Goal: Transaction & Acquisition: Purchase product/service

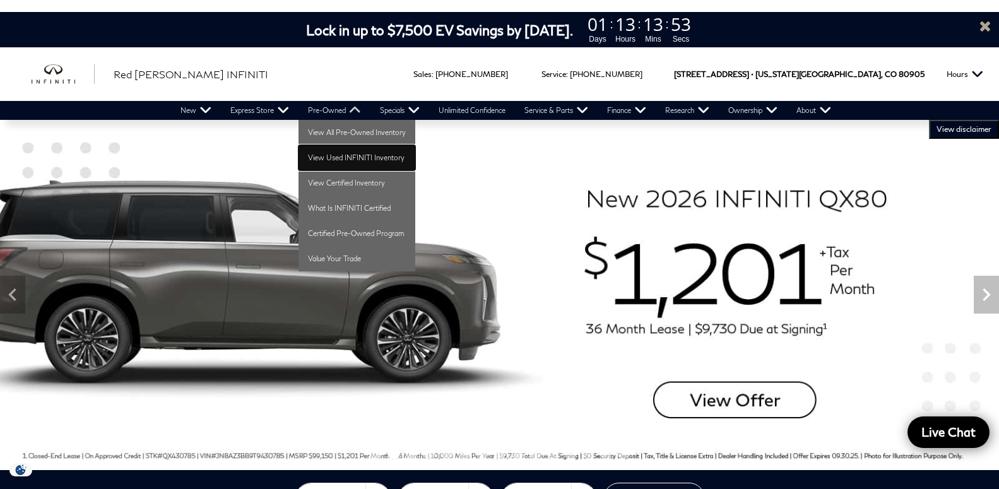
click at [341, 160] on link "View Used INFINITI Inventory" at bounding box center [356, 157] width 117 height 25
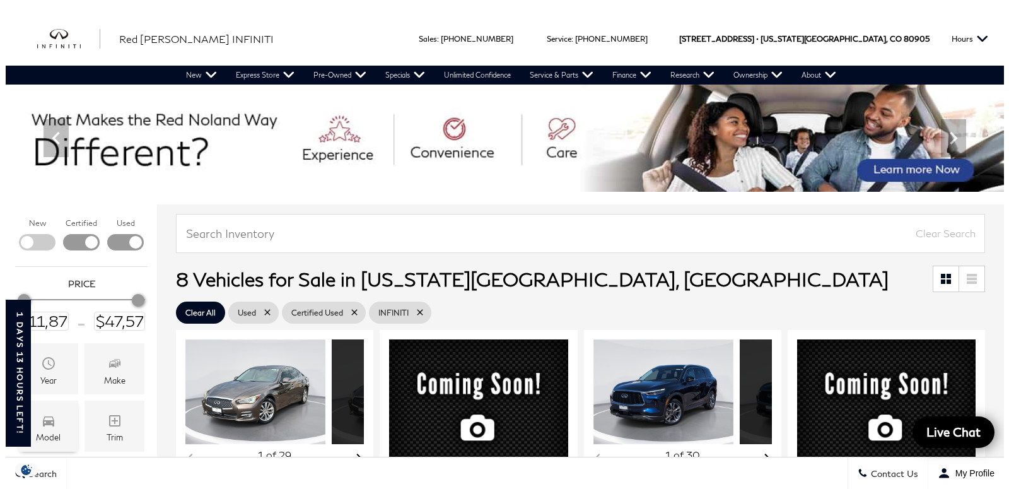
scroll to position [129, 0]
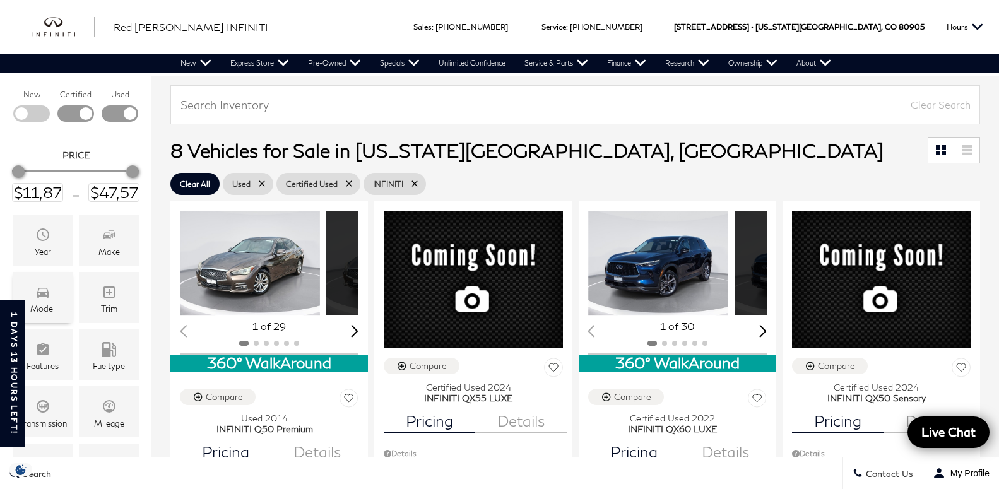
click at [45, 298] on icon "Model" at bounding box center [42, 292] width 15 height 15
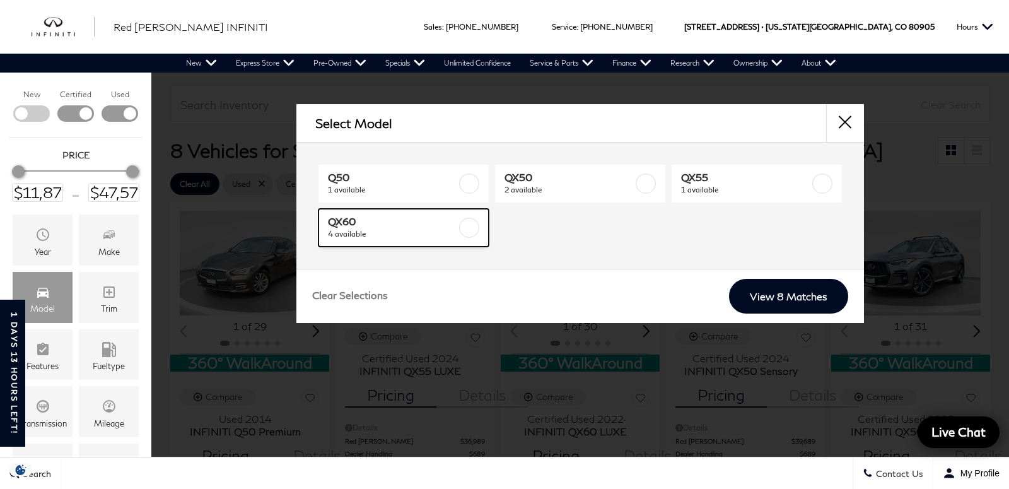
click at [435, 228] on span "4 available" at bounding box center [392, 234] width 129 height 13
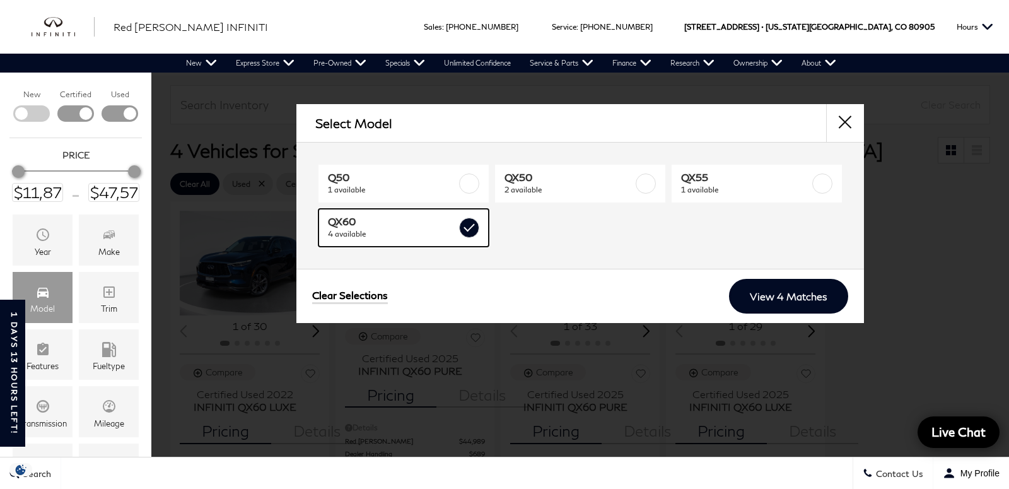
type input "$39,678"
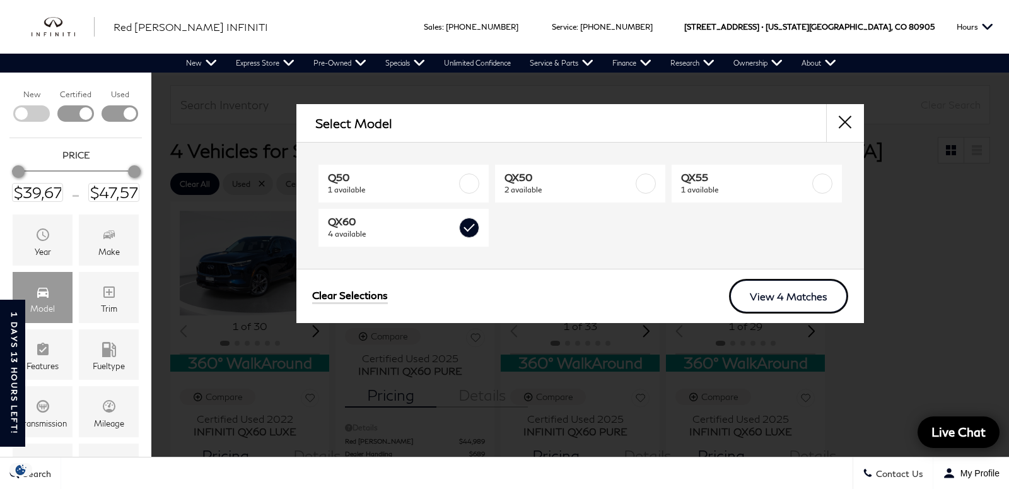
click at [753, 299] on link "View 4 Matches" at bounding box center [788, 296] width 119 height 35
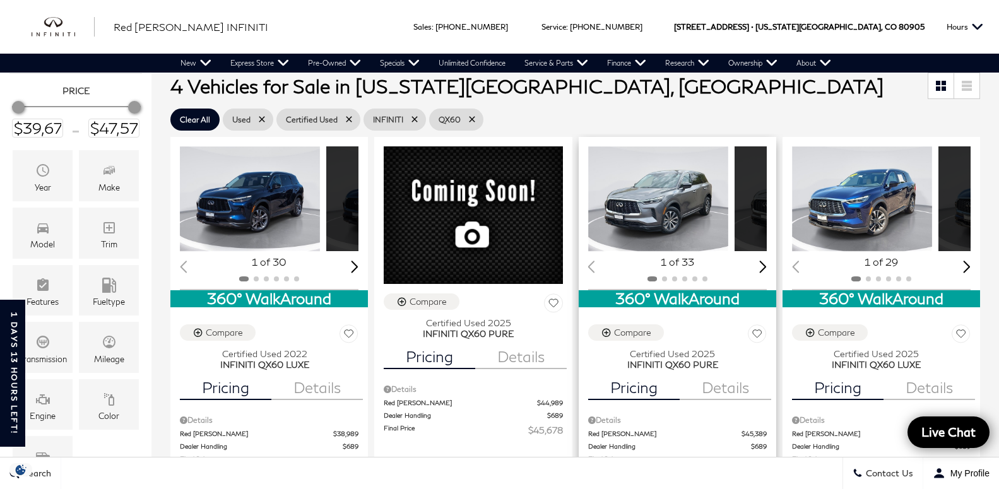
scroll to position [257, 0]
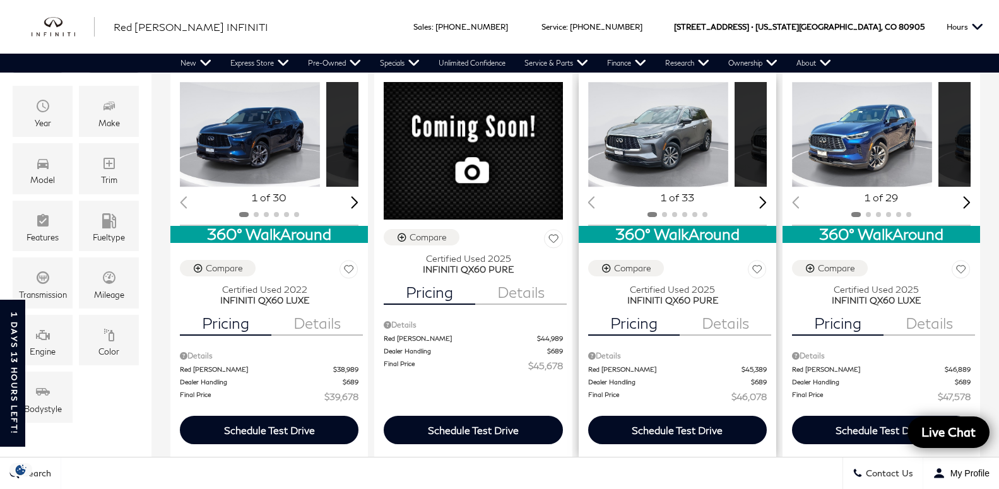
click at [588, 143] on img "1 / 2" at bounding box center [658, 134] width 140 height 105
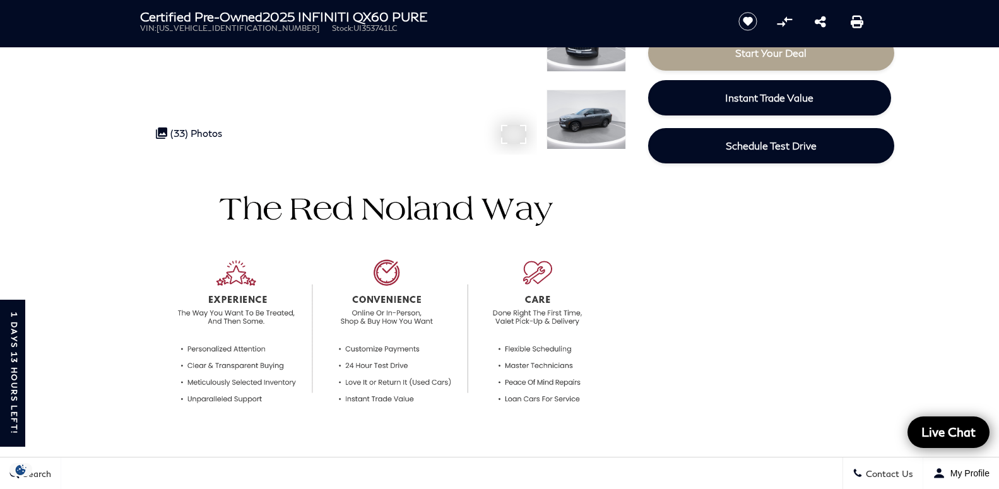
scroll to position [64, 0]
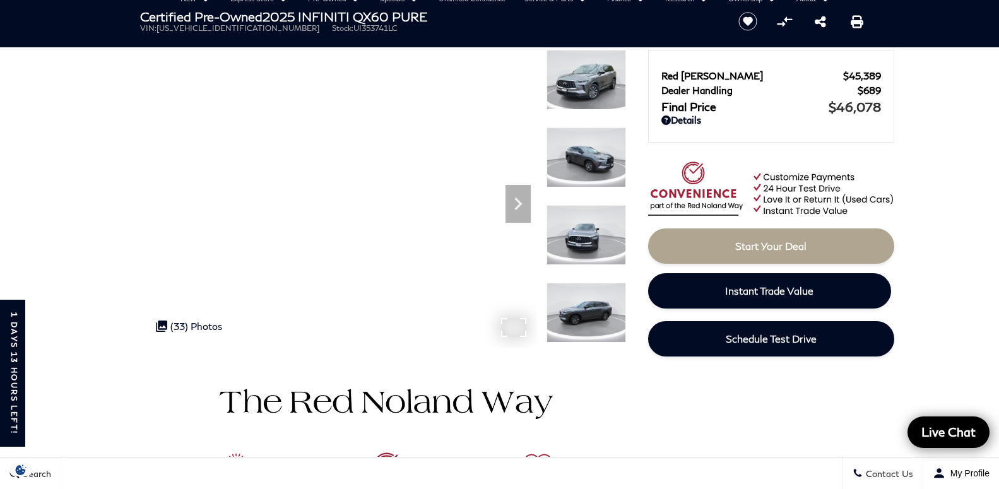
click at [585, 93] on img at bounding box center [585, 80] width 79 height 60
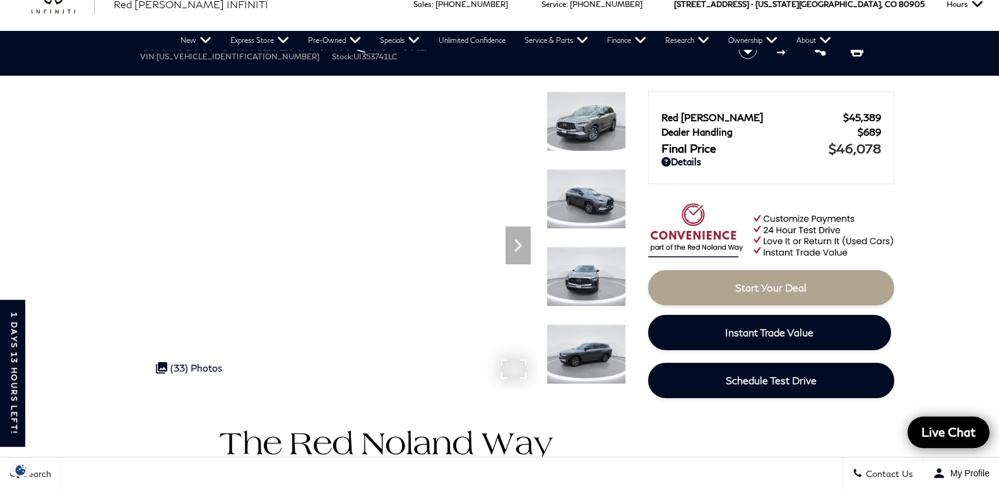
scroll to position [0, 0]
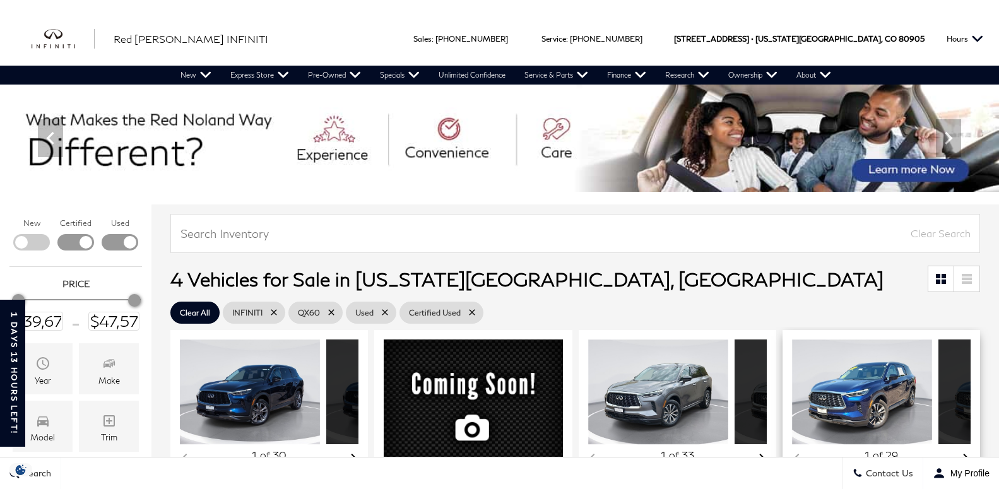
scroll to position [64, 0]
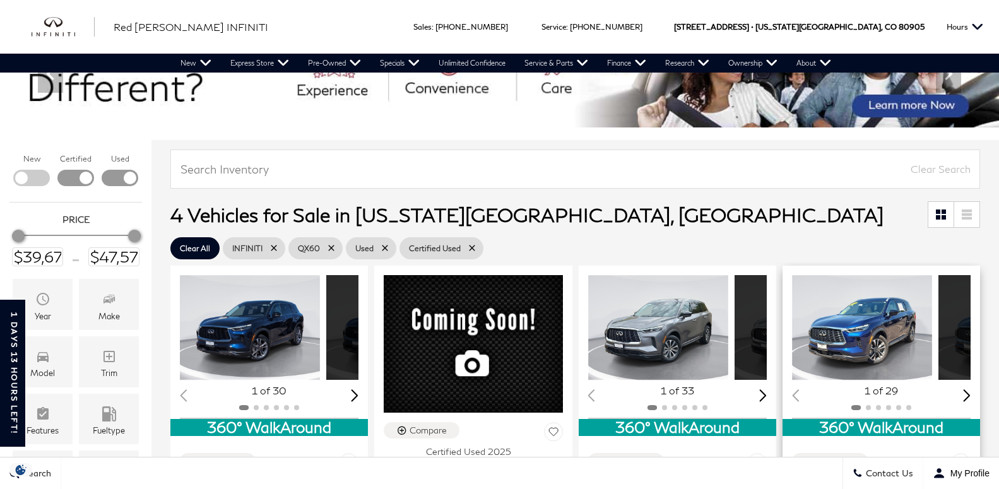
click at [792, 322] on img "1 / 2" at bounding box center [862, 327] width 140 height 105
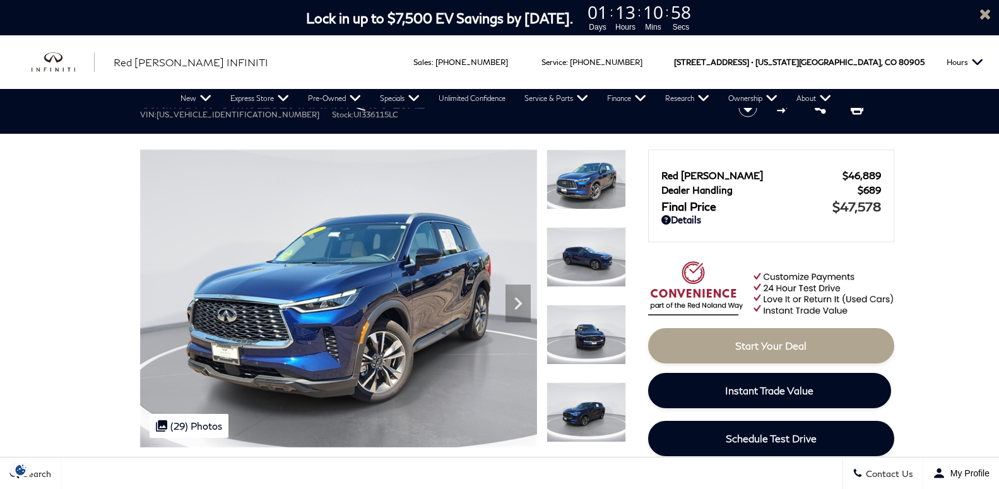
scroll to position [64, 0]
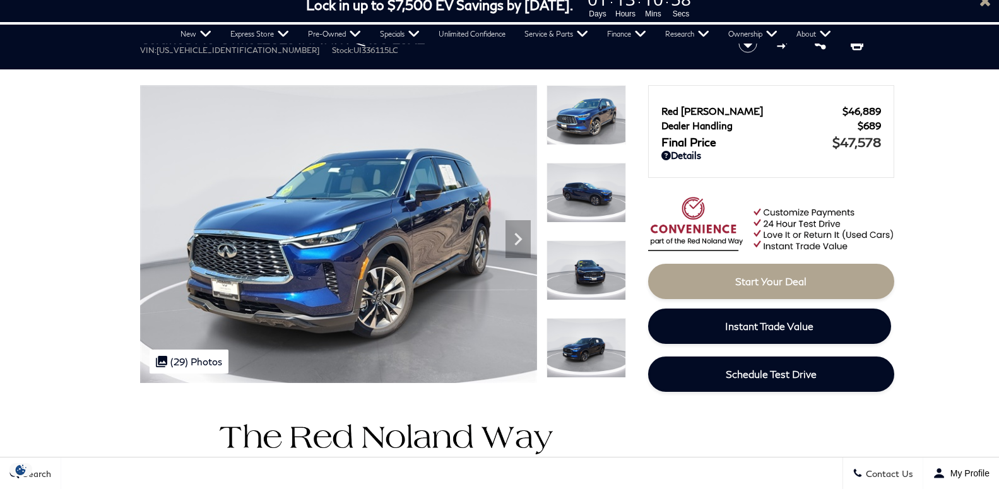
click at [185, 363] on div ".cls-1, .cls-3 { fill: #c50033; } .cls-1 { clip-rule: evenodd; } .cls-2 { clip-…" at bounding box center [189, 361] width 79 height 24
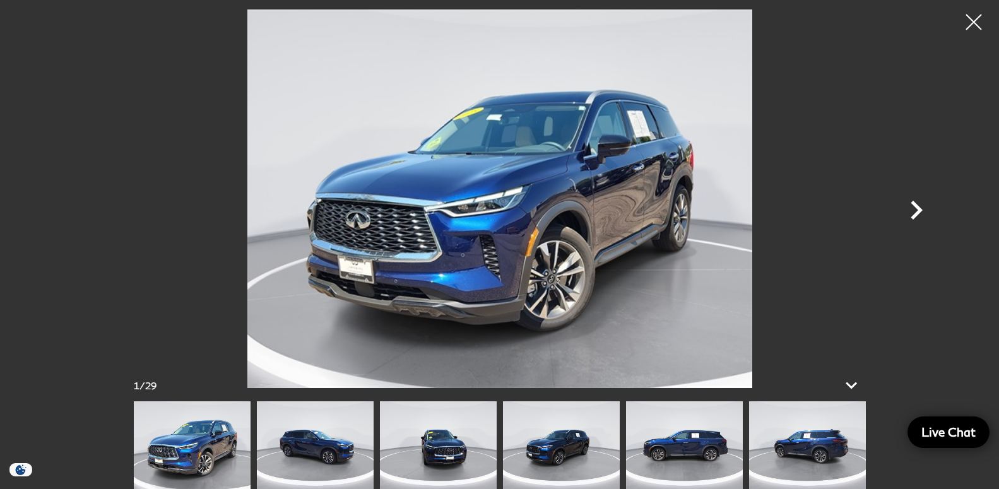
click at [910, 211] on icon "Next" at bounding box center [916, 210] width 38 height 38
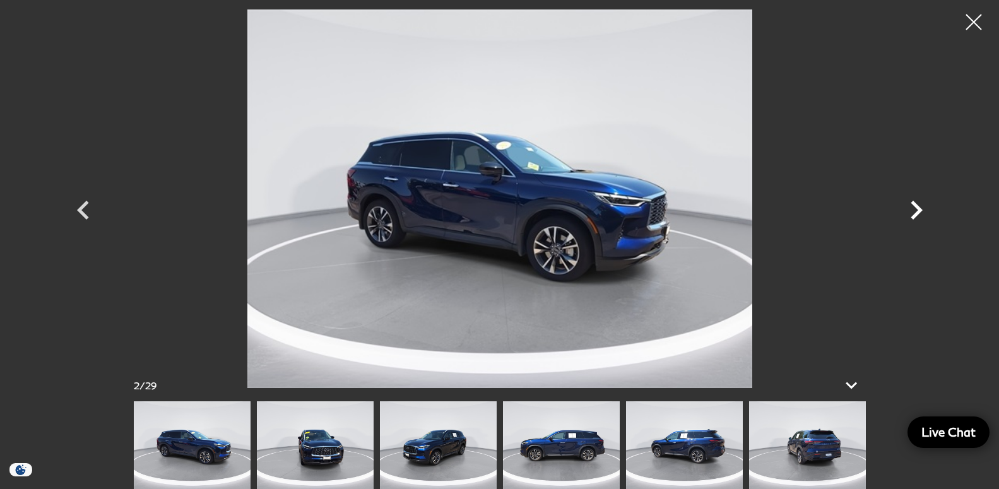
click at [910, 211] on icon "Next" at bounding box center [916, 210] width 38 height 38
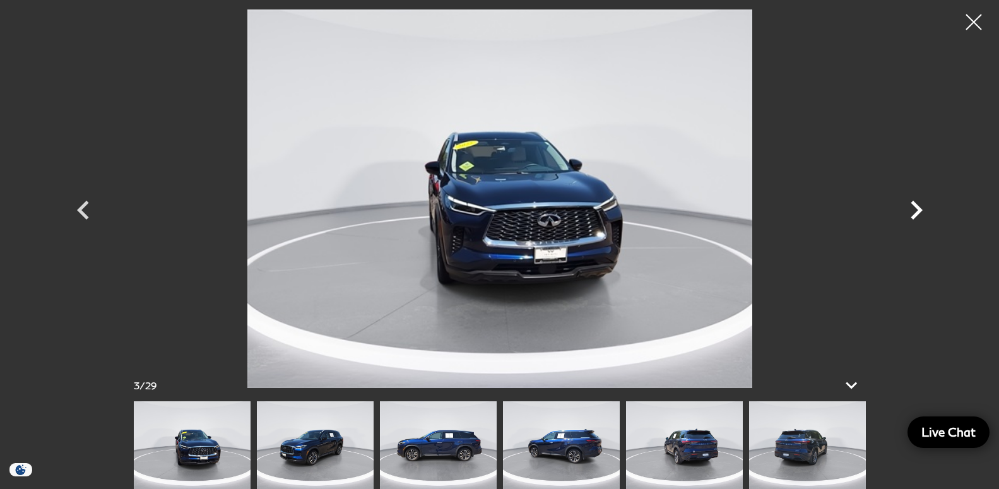
click at [910, 211] on icon "Next" at bounding box center [916, 210] width 38 height 38
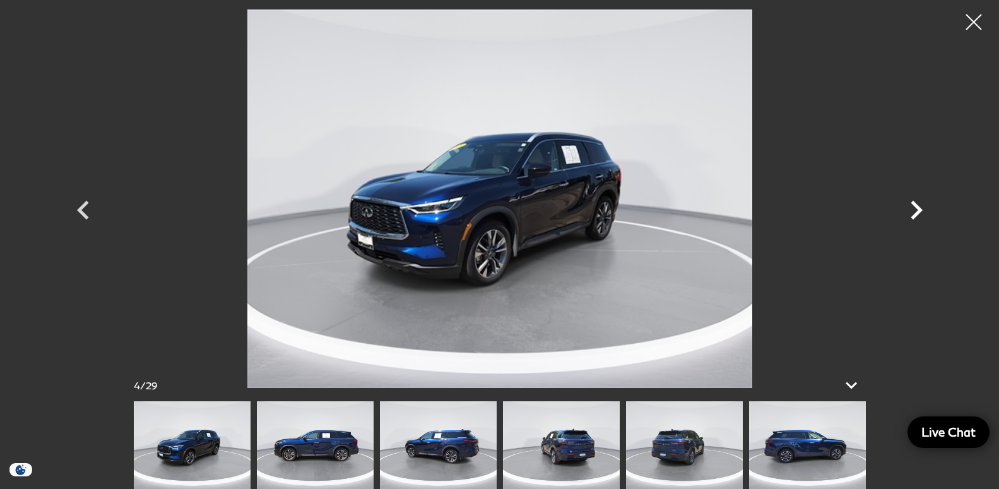
click at [910, 211] on icon "Next" at bounding box center [916, 210] width 38 height 38
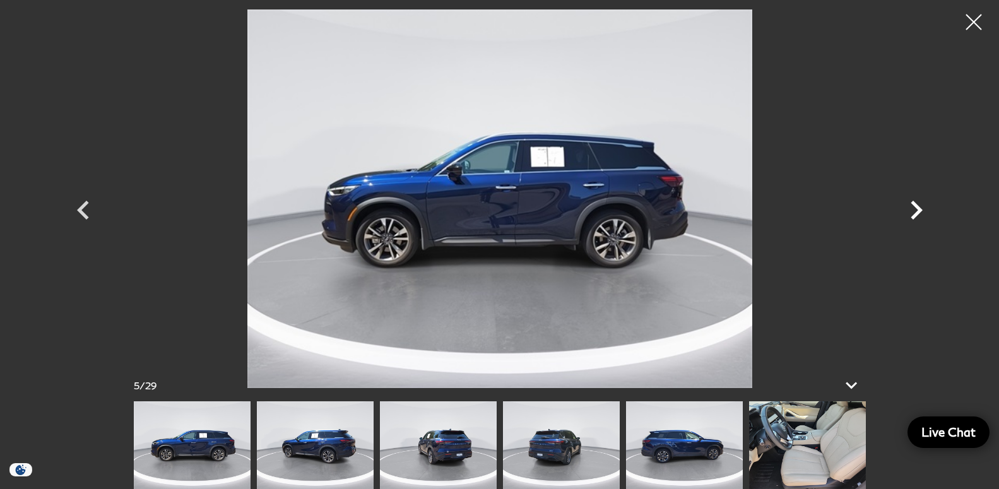
click at [910, 211] on icon "Next" at bounding box center [916, 210] width 38 height 38
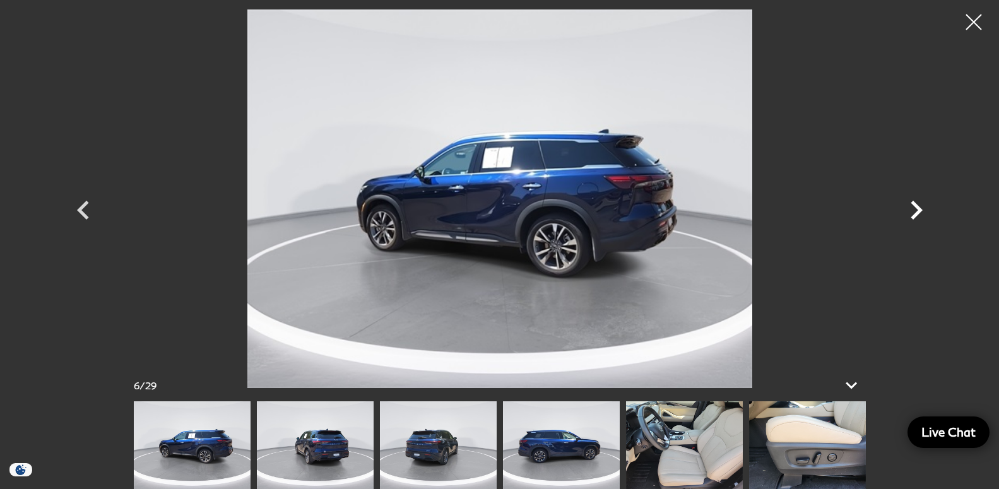
click at [910, 211] on icon "Next" at bounding box center [916, 210] width 38 height 38
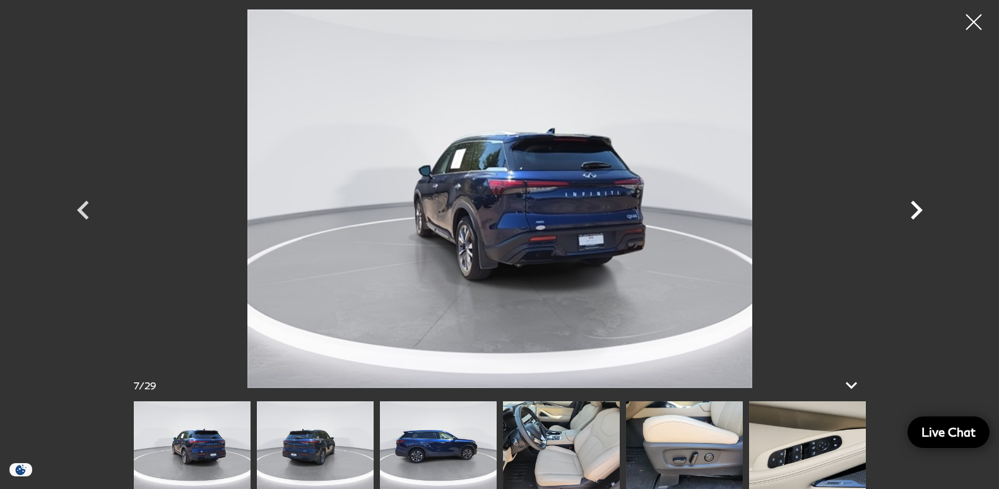
click at [910, 211] on icon "Next" at bounding box center [916, 210] width 38 height 38
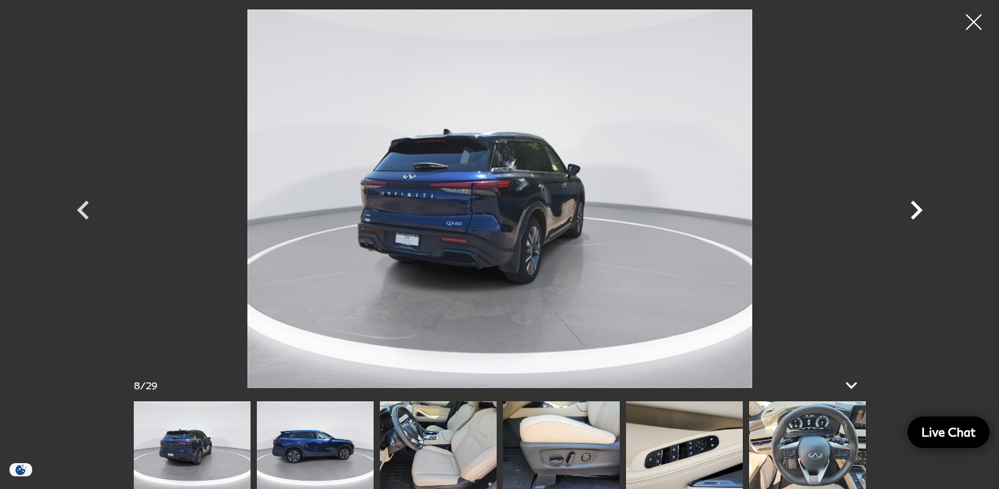
click at [910, 211] on icon "Next" at bounding box center [916, 210] width 38 height 38
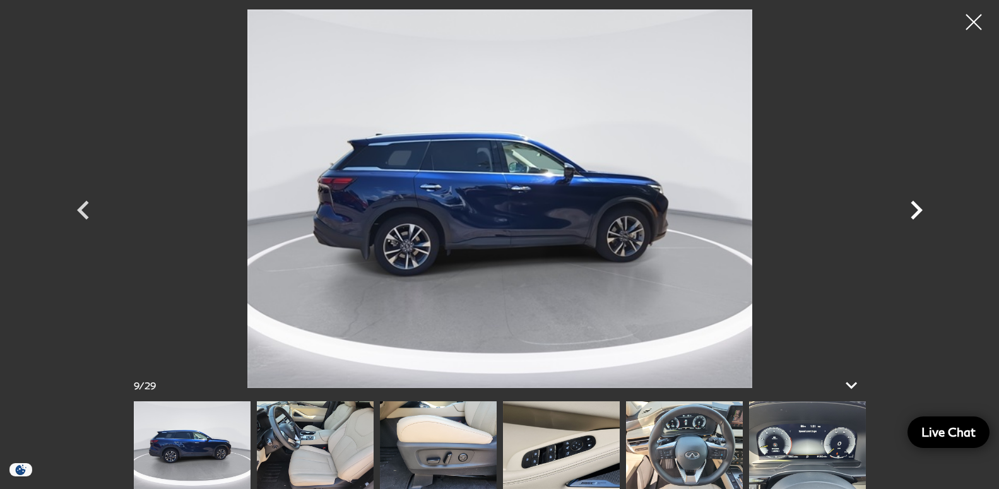
click at [910, 211] on icon "Next" at bounding box center [916, 210] width 38 height 38
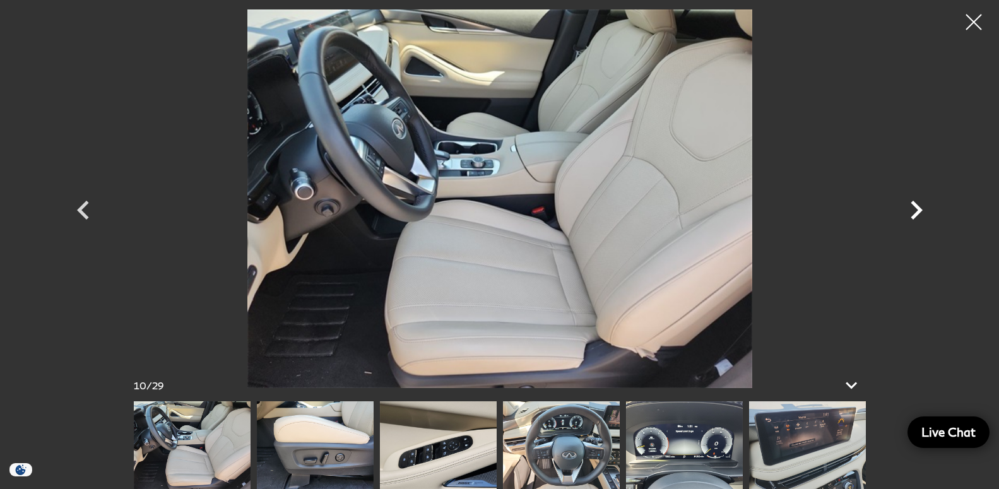
click at [910, 211] on icon "Next" at bounding box center [916, 210] width 38 height 38
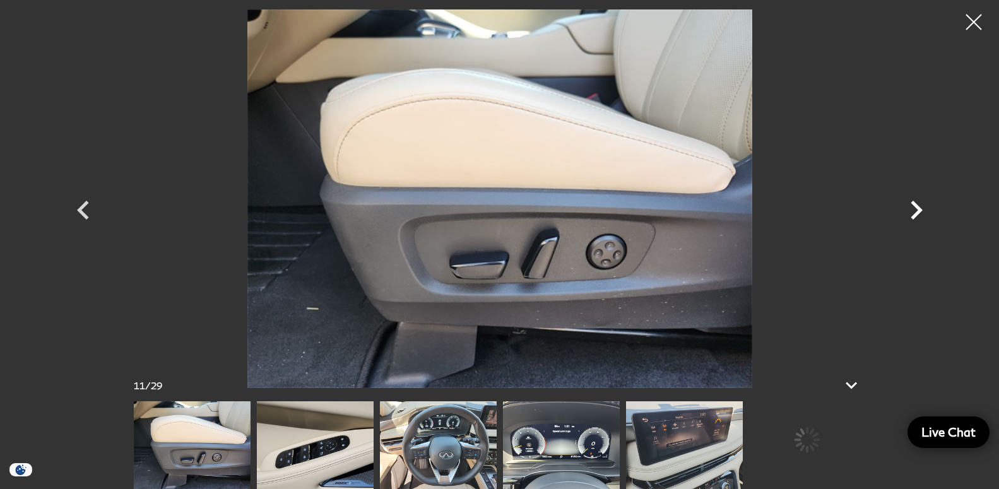
click at [910, 211] on icon "Next" at bounding box center [916, 210] width 38 height 38
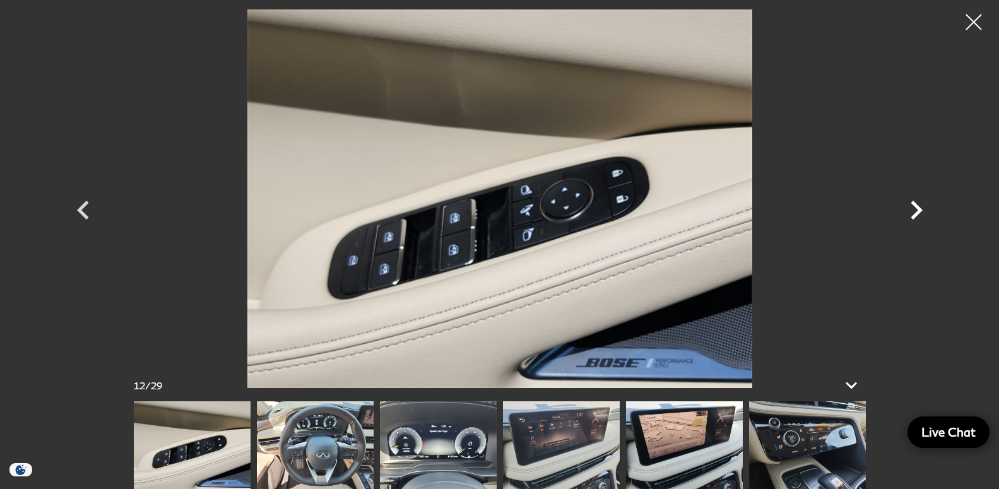
click at [910, 211] on icon "Next" at bounding box center [916, 210] width 38 height 38
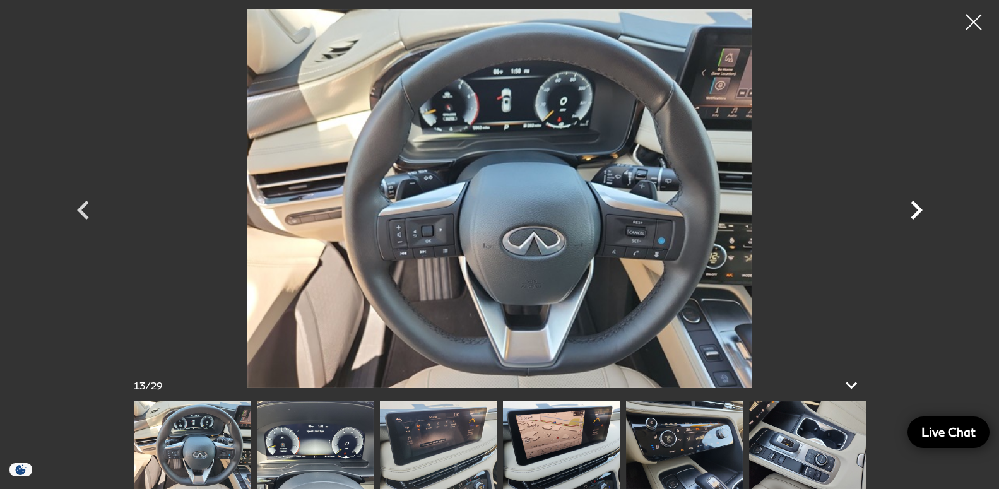
click at [910, 211] on icon "Next" at bounding box center [916, 210] width 38 height 38
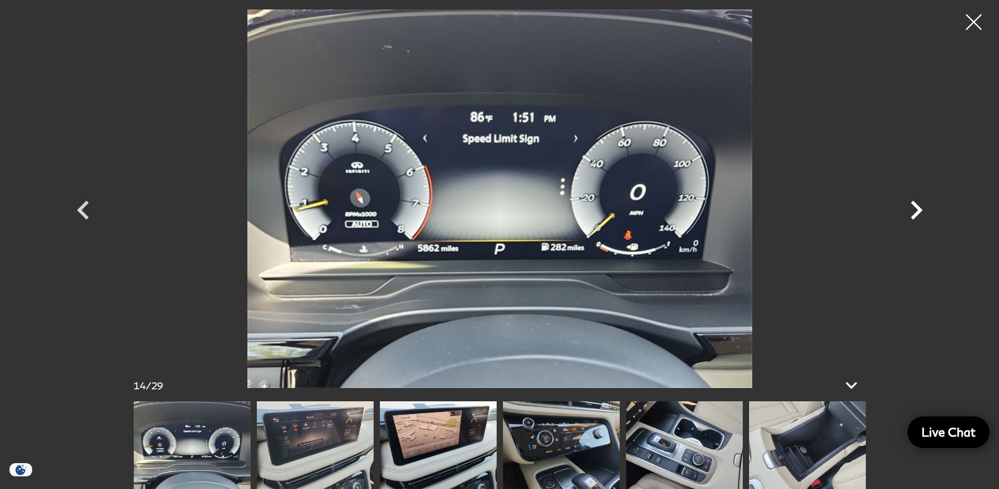
click at [910, 211] on icon "Next" at bounding box center [916, 210] width 38 height 38
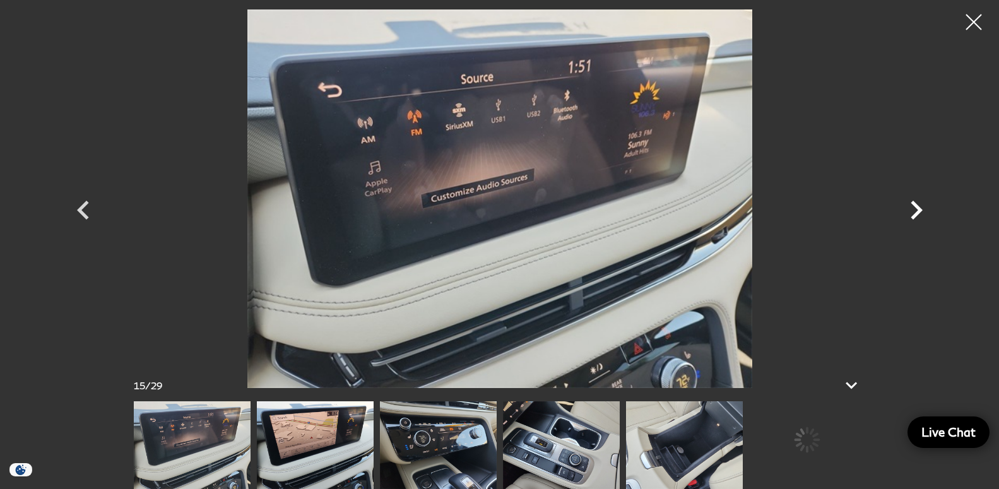
click at [910, 211] on icon "Next" at bounding box center [916, 210] width 38 height 38
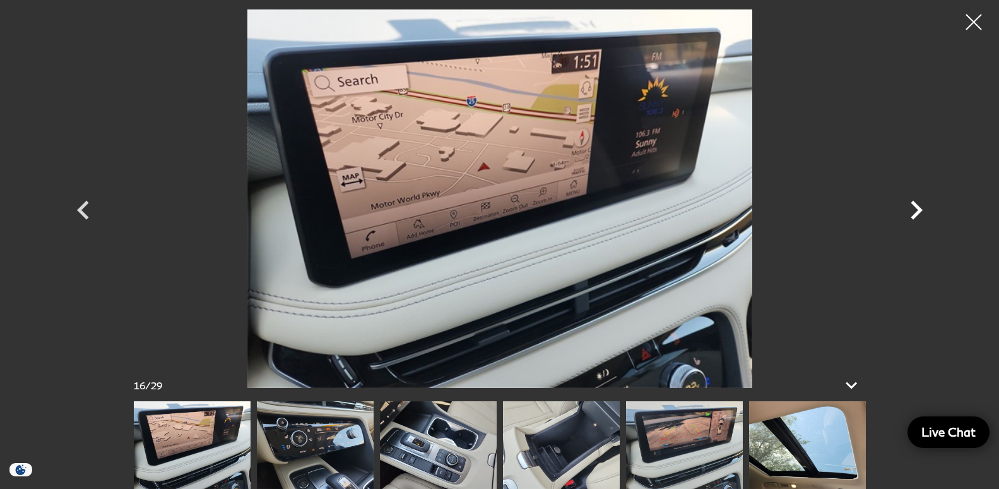
click at [910, 211] on icon "Next" at bounding box center [916, 210] width 38 height 38
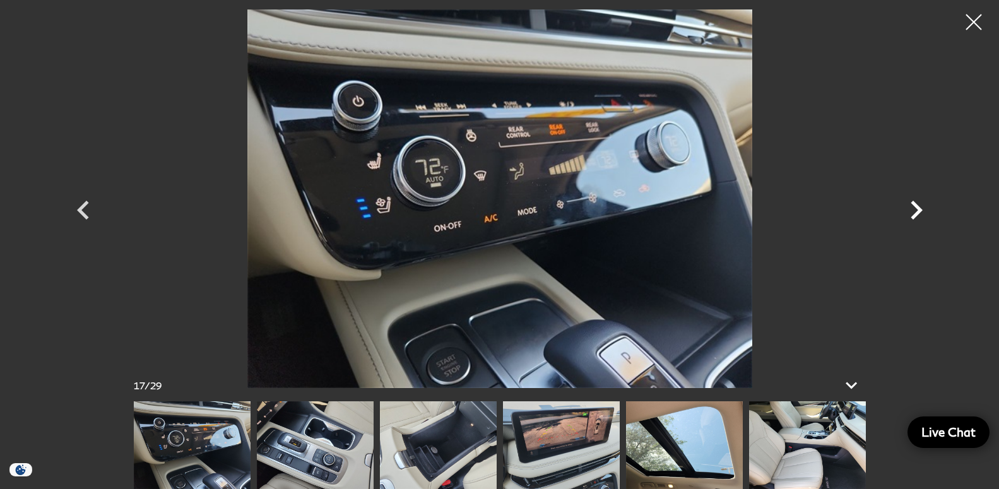
click at [910, 211] on icon "Next" at bounding box center [916, 210] width 38 height 38
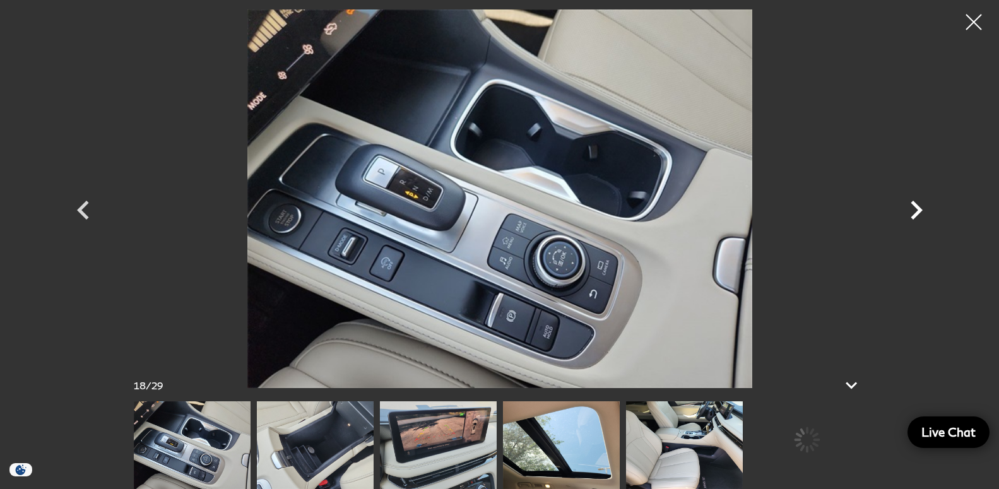
click at [910, 211] on icon "Next" at bounding box center [916, 210] width 38 height 38
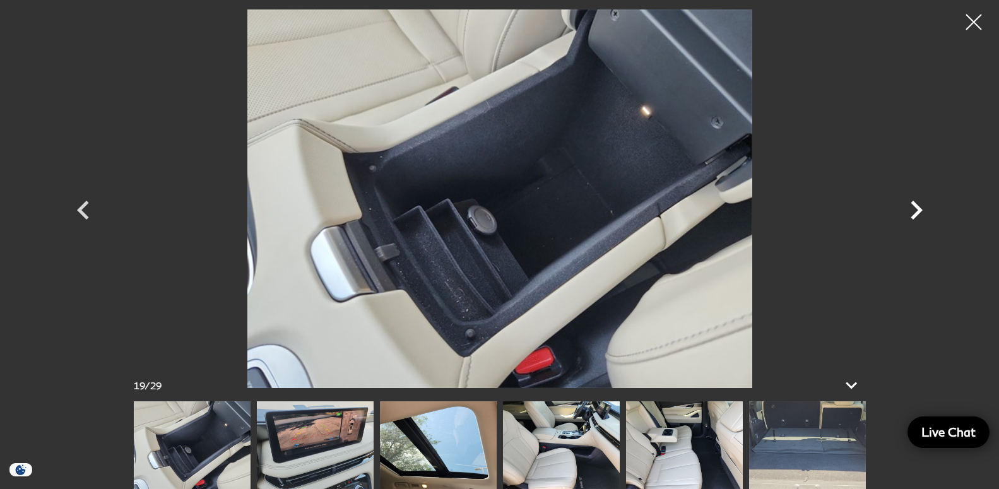
click at [910, 211] on icon "Next" at bounding box center [916, 210] width 38 height 38
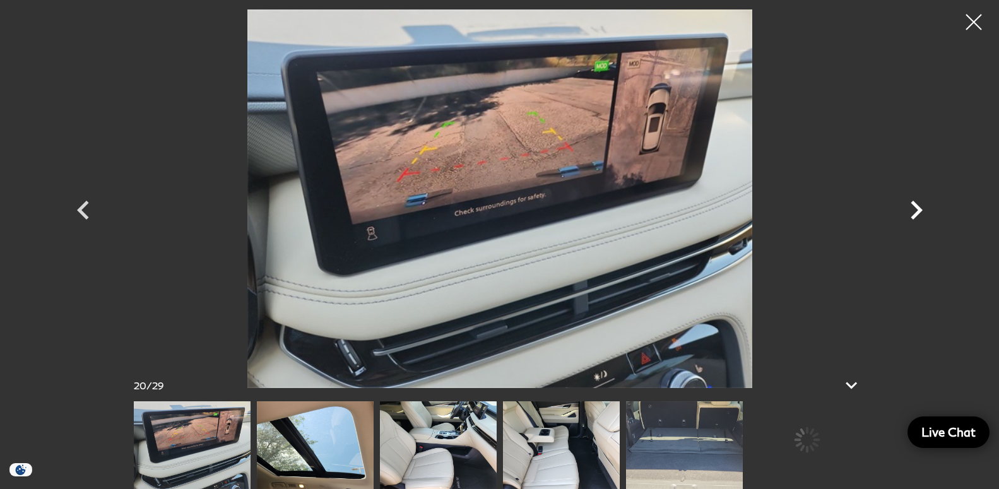
click at [910, 211] on icon "Next" at bounding box center [916, 210] width 38 height 38
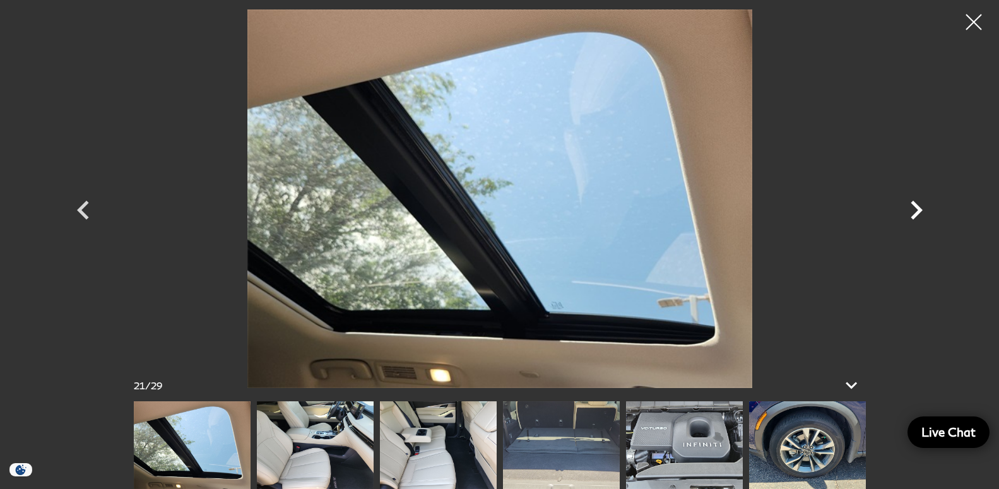
click at [910, 211] on icon "Next" at bounding box center [916, 210] width 38 height 38
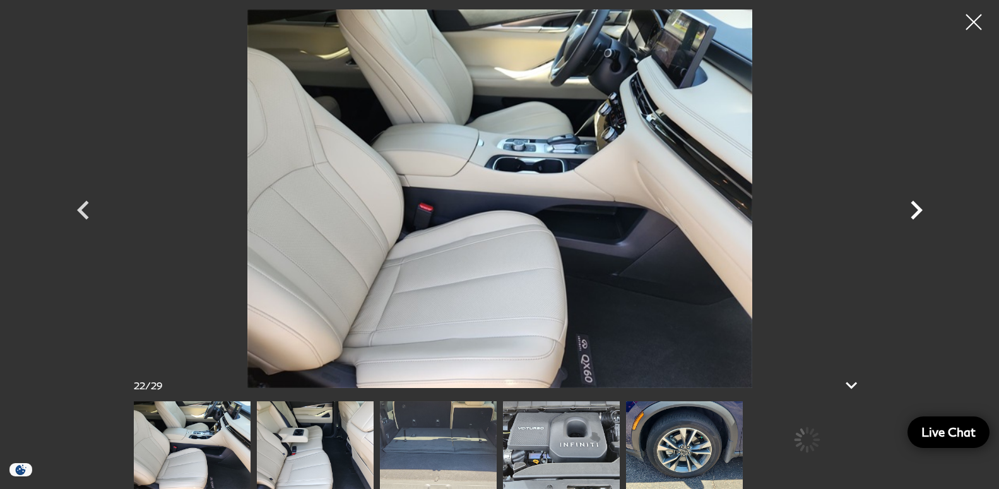
click at [910, 211] on icon "Next" at bounding box center [916, 210] width 38 height 38
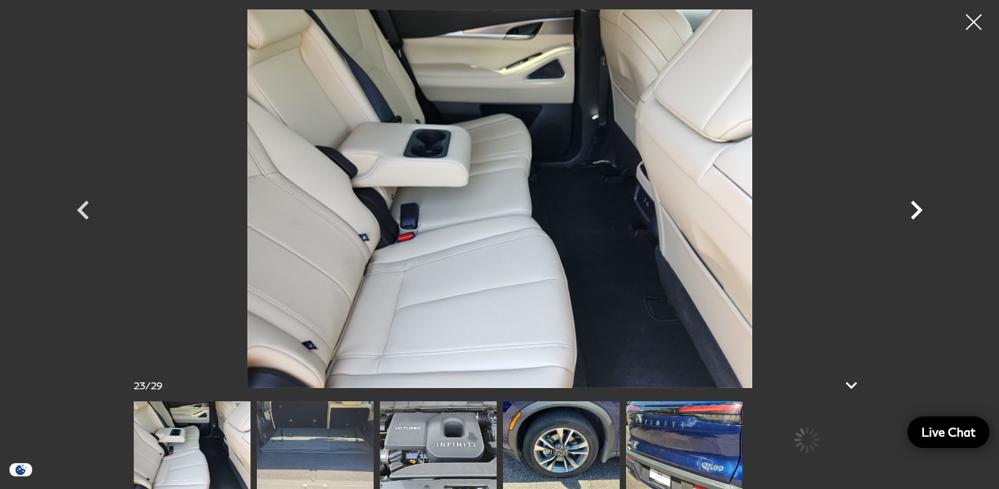
click at [910, 211] on icon "Next" at bounding box center [916, 210] width 38 height 38
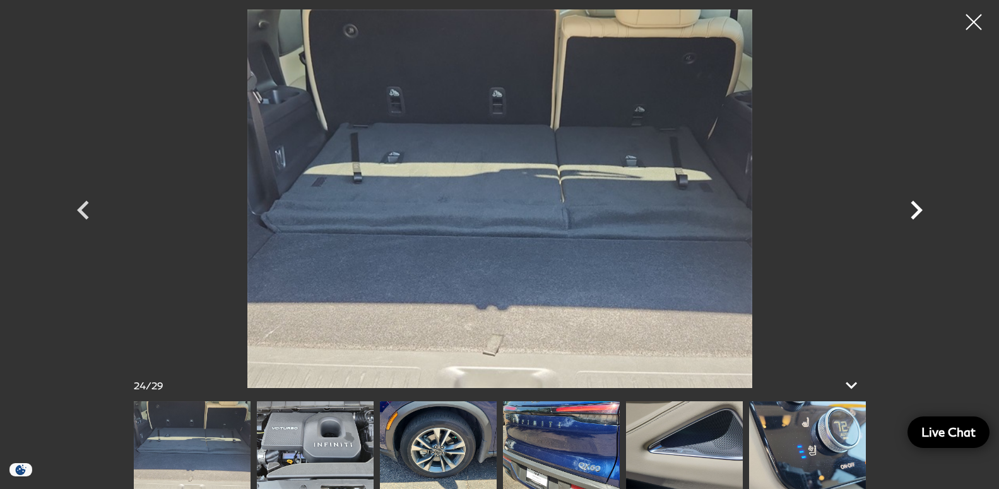
click at [910, 211] on icon "Next" at bounding box center [916, 210] width 38 height 38
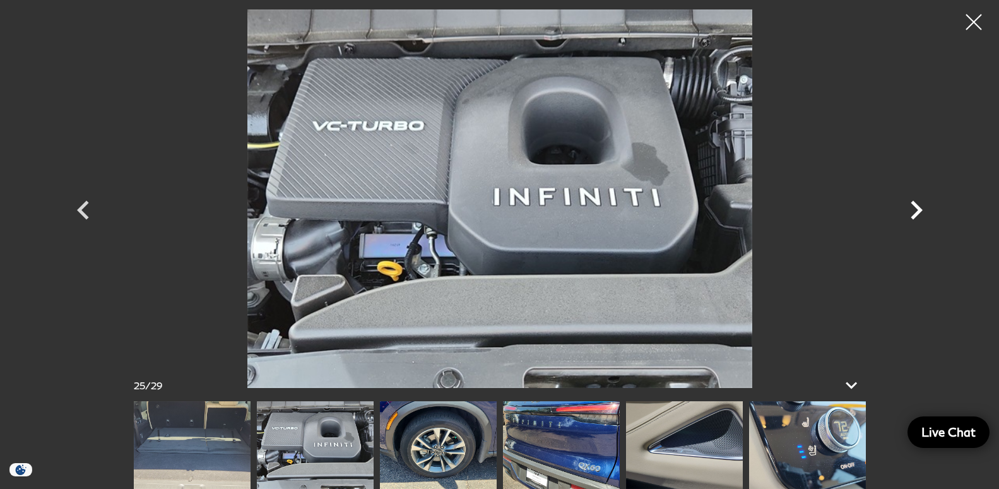
click at [910, 211] on icon "Next" at bounding box center [916, 210] width 38 height 38
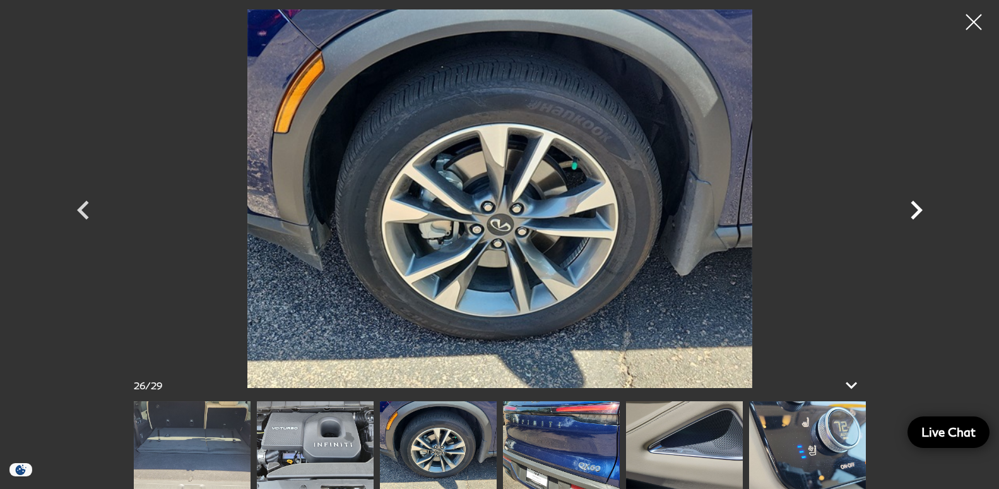
click at [932, 200] on icon "Next" at bounding box center [916, 210] width 38 height 38
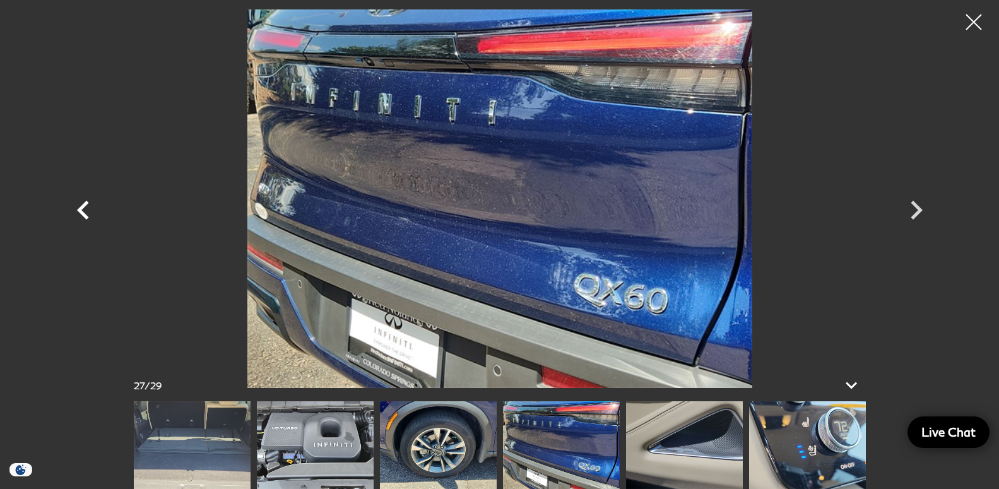
click at [86, 212] on icon "Previous" at bounding box center [83, 210] width 38 height 38
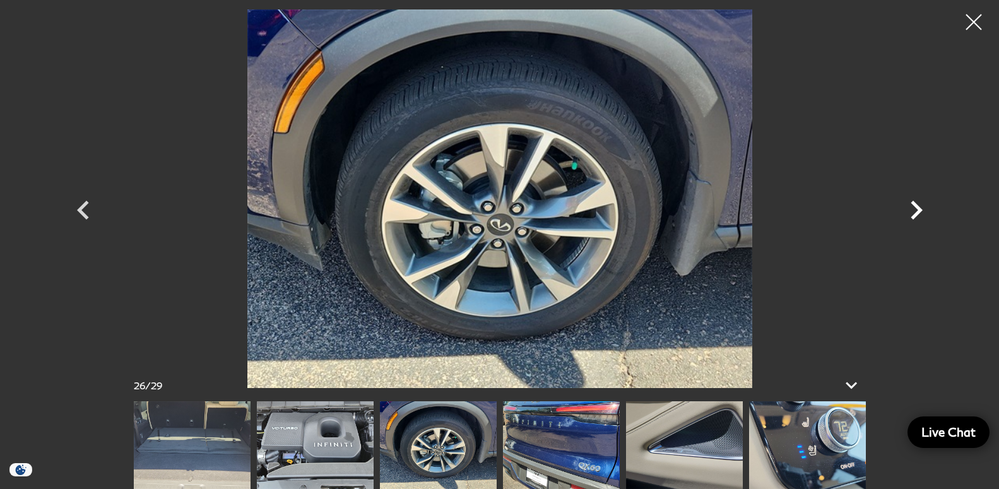
click at [920, 213] on icon "Next" at bounding box center [916, 210] width 38 height 38
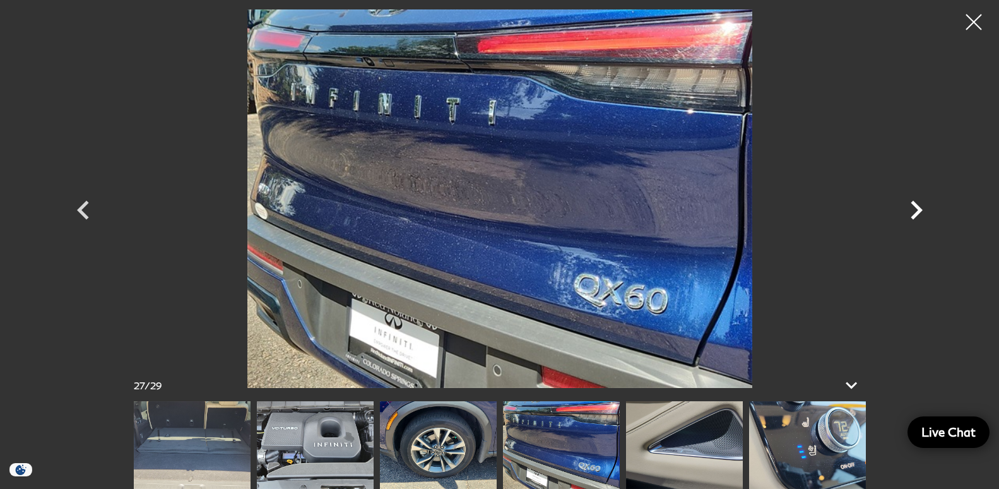
click at [920, 213] on icon "Next" at bounding box center [916, 210] width 38 height 38
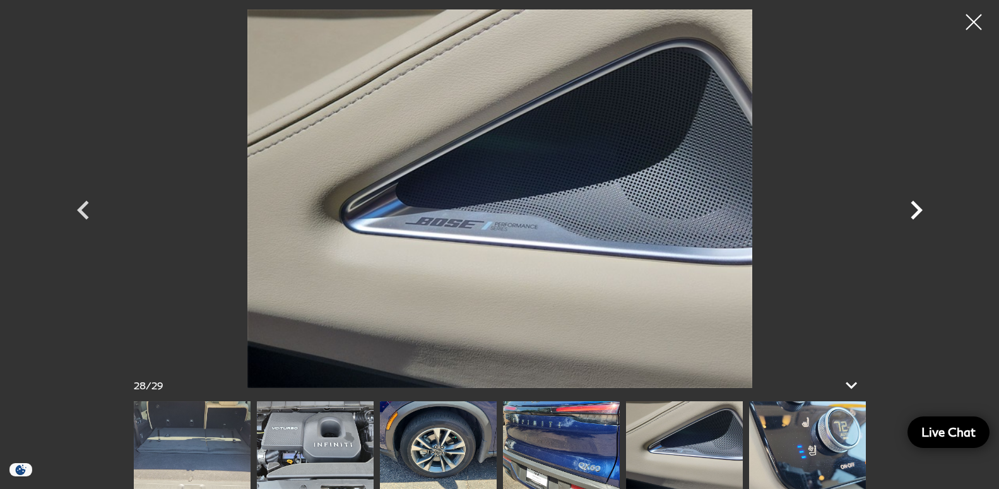
click at [920, 213] on icon "Next" at bounding box center [916, 210] width 38 height 38
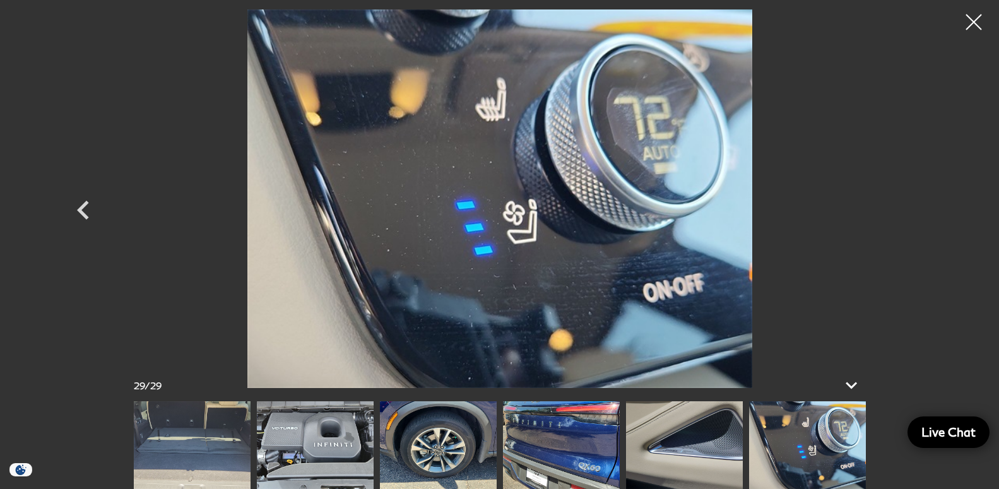
click at [921, 213] on div at bounding box center [499, 198] width 883 height 379
click at [975, 22] on div at bounding box center [973, 22] width 33 height 33
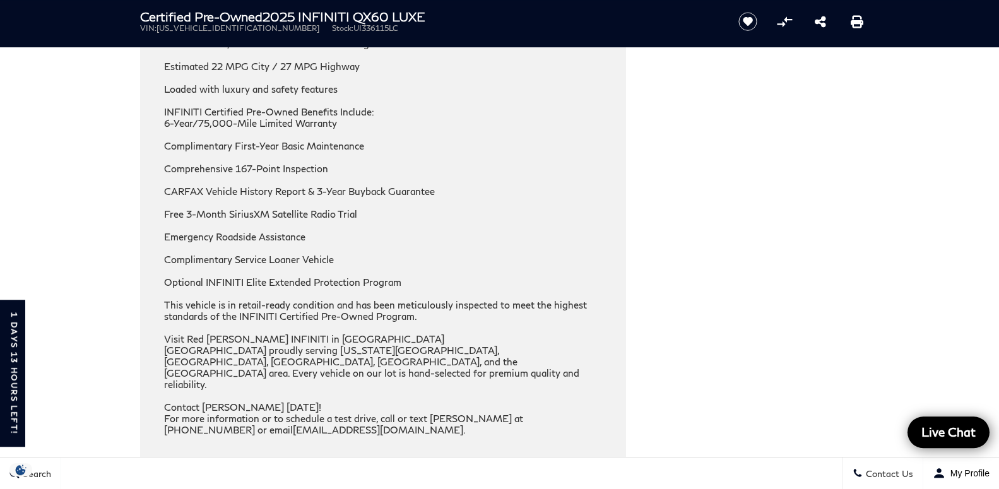
scroll to position [1995, 0]
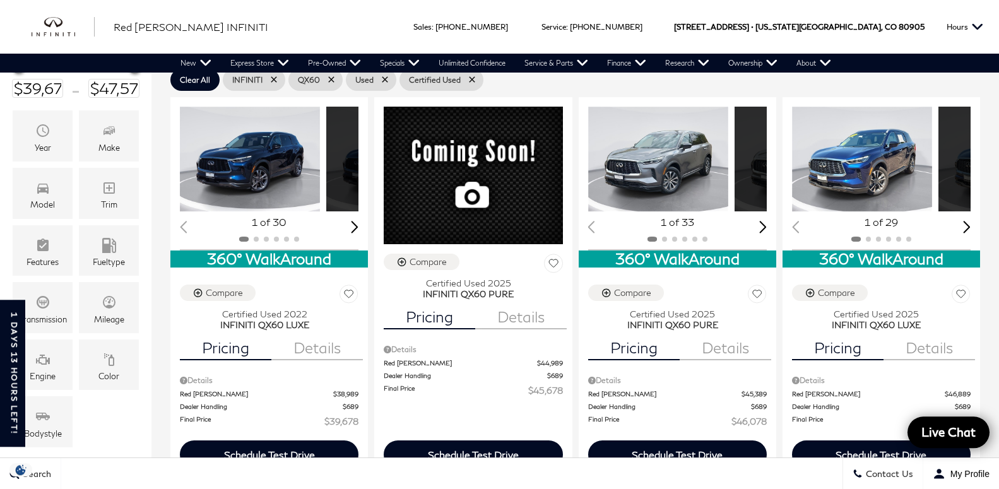
scroll to position [257, 0]
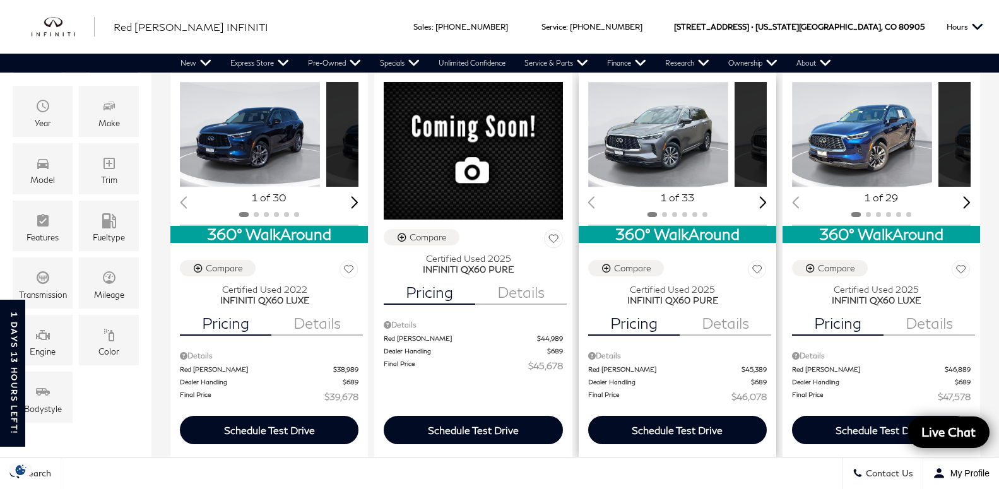
click at [601, 158] on img "1 / 2" at bounding box center [658, 134] width 140 height 105
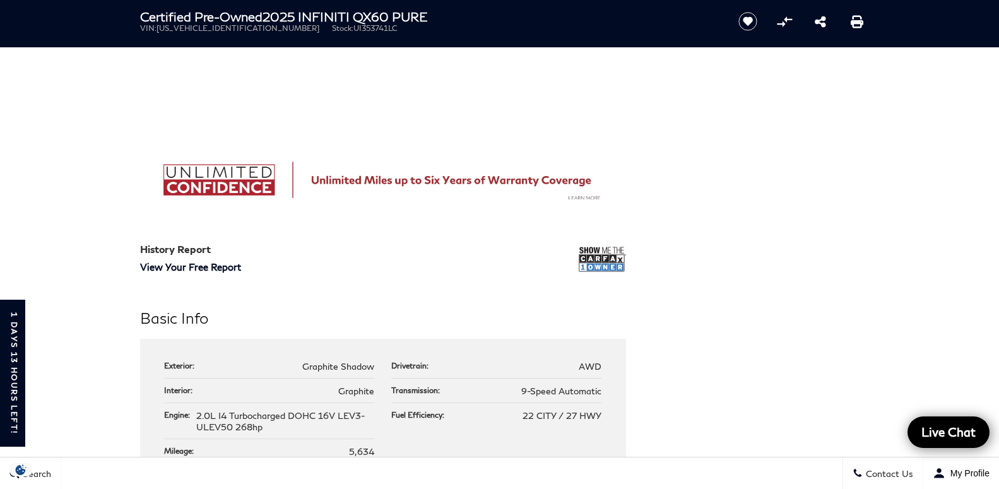
scroll to position [965, 0]
